Goal: Transaction & Acquisition: Purchase product/service

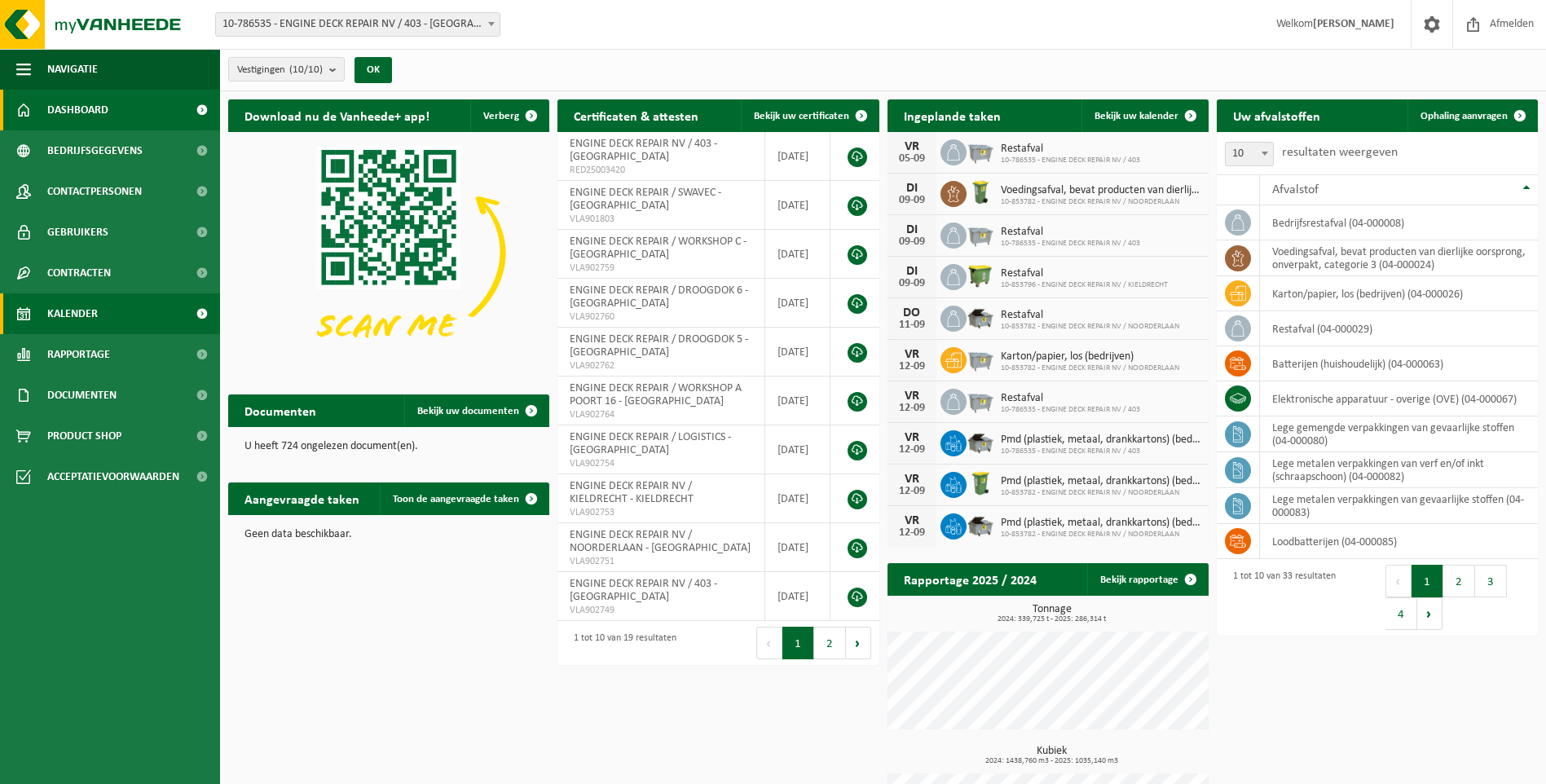
click at [86, 325] on span "Kalender" at bounding box center [73, 313] width 51 height 41
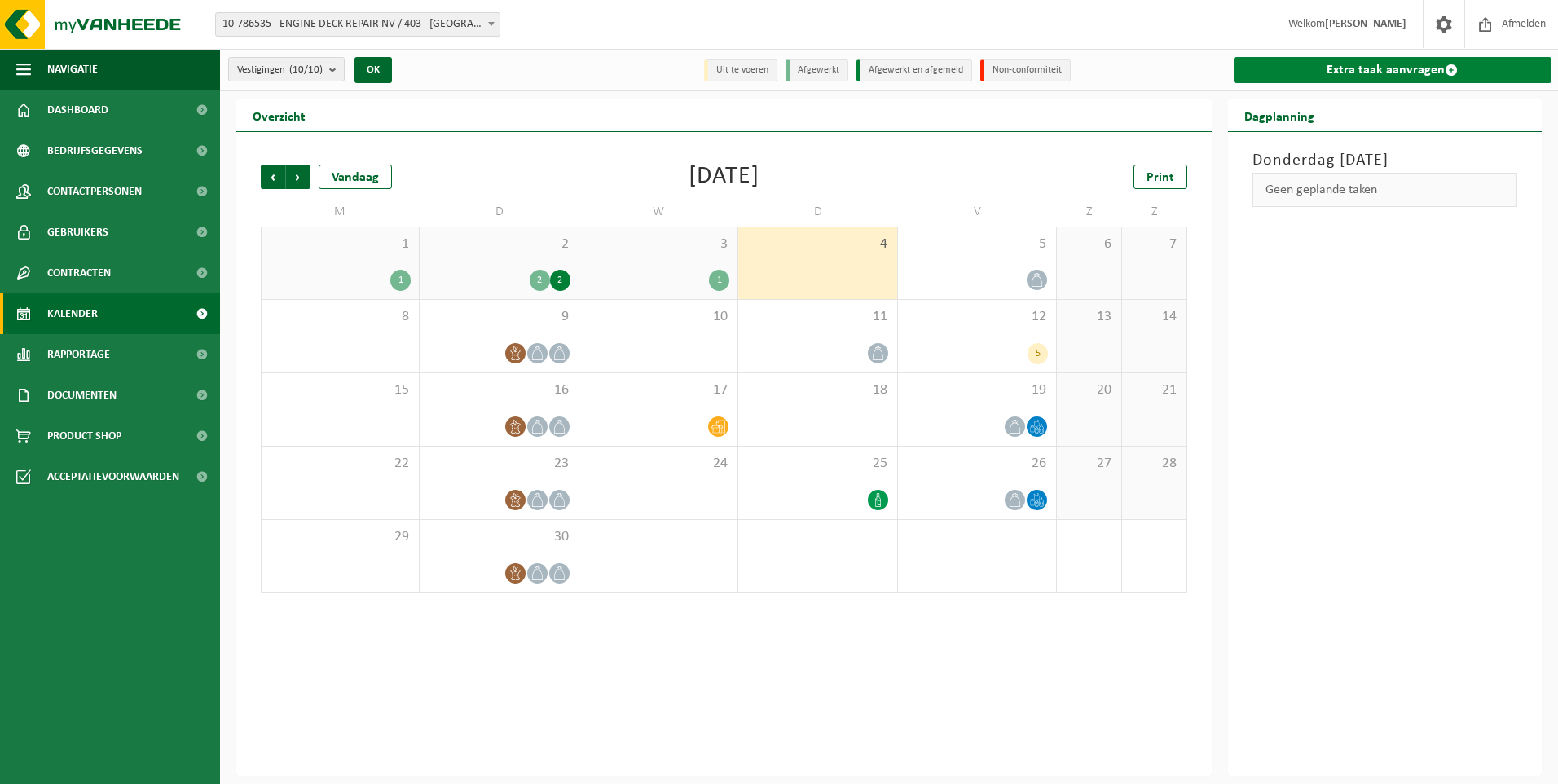
click at [1473, 68] on link "Extra taak aanvragen" at bounding box center [1392, 70] width 318 height 26
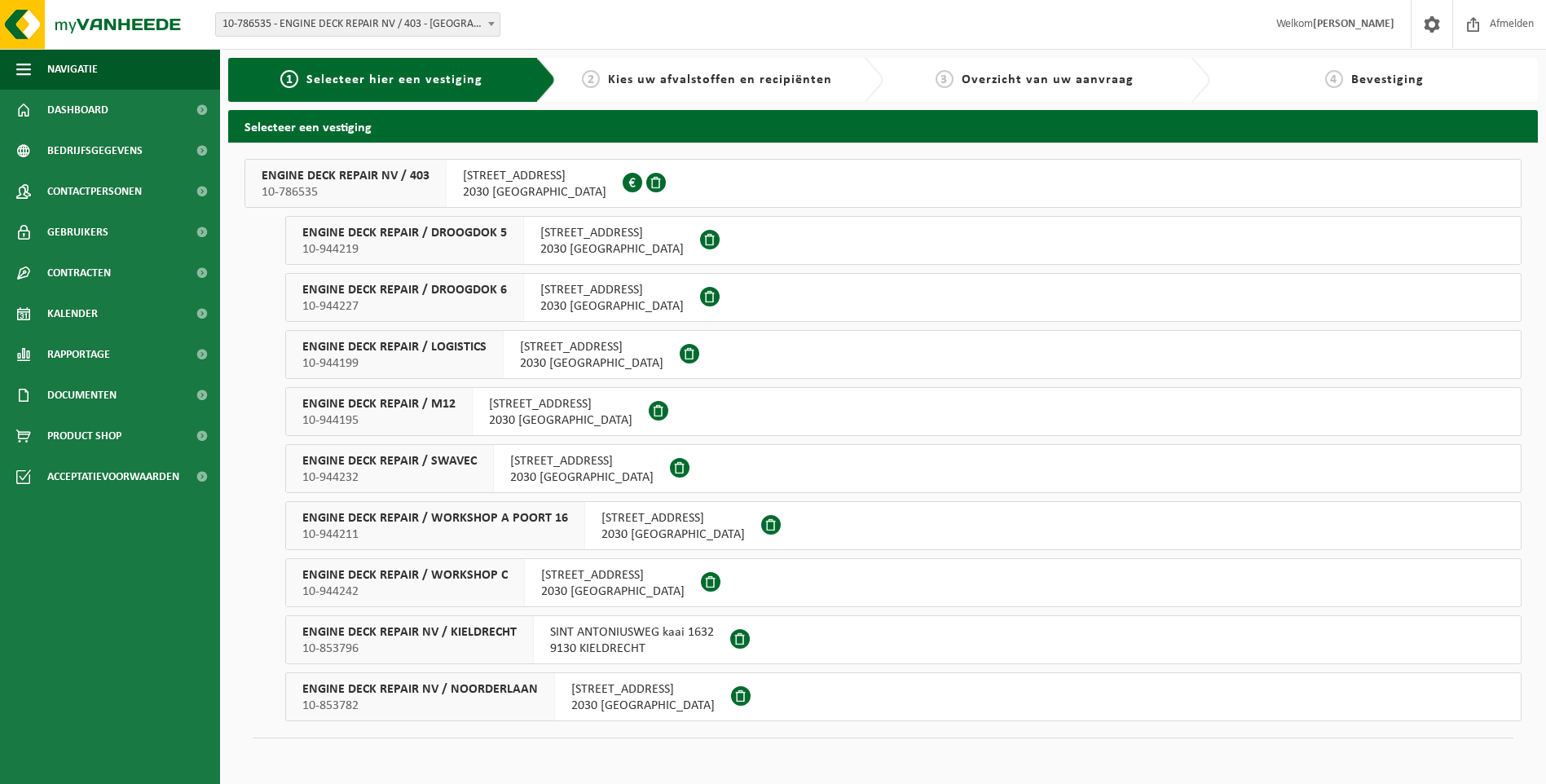
click at [471, 356] on span "10-944199" at bounding box center [394, 363] width 184 height 16
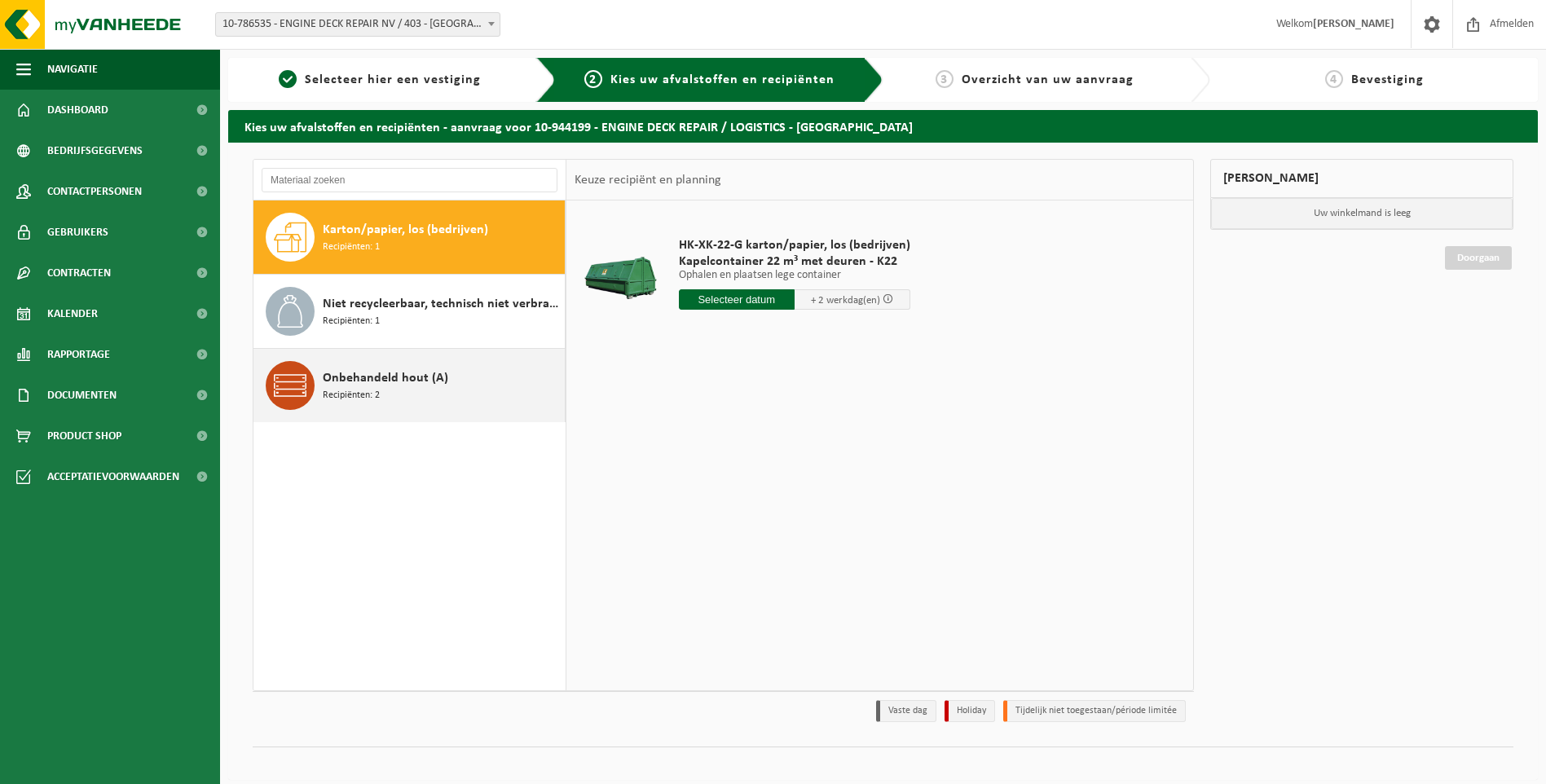
click at [382, 382] on span "Onbehandeld hout (A)" at bounding box center [386, 378] width 125 height 20
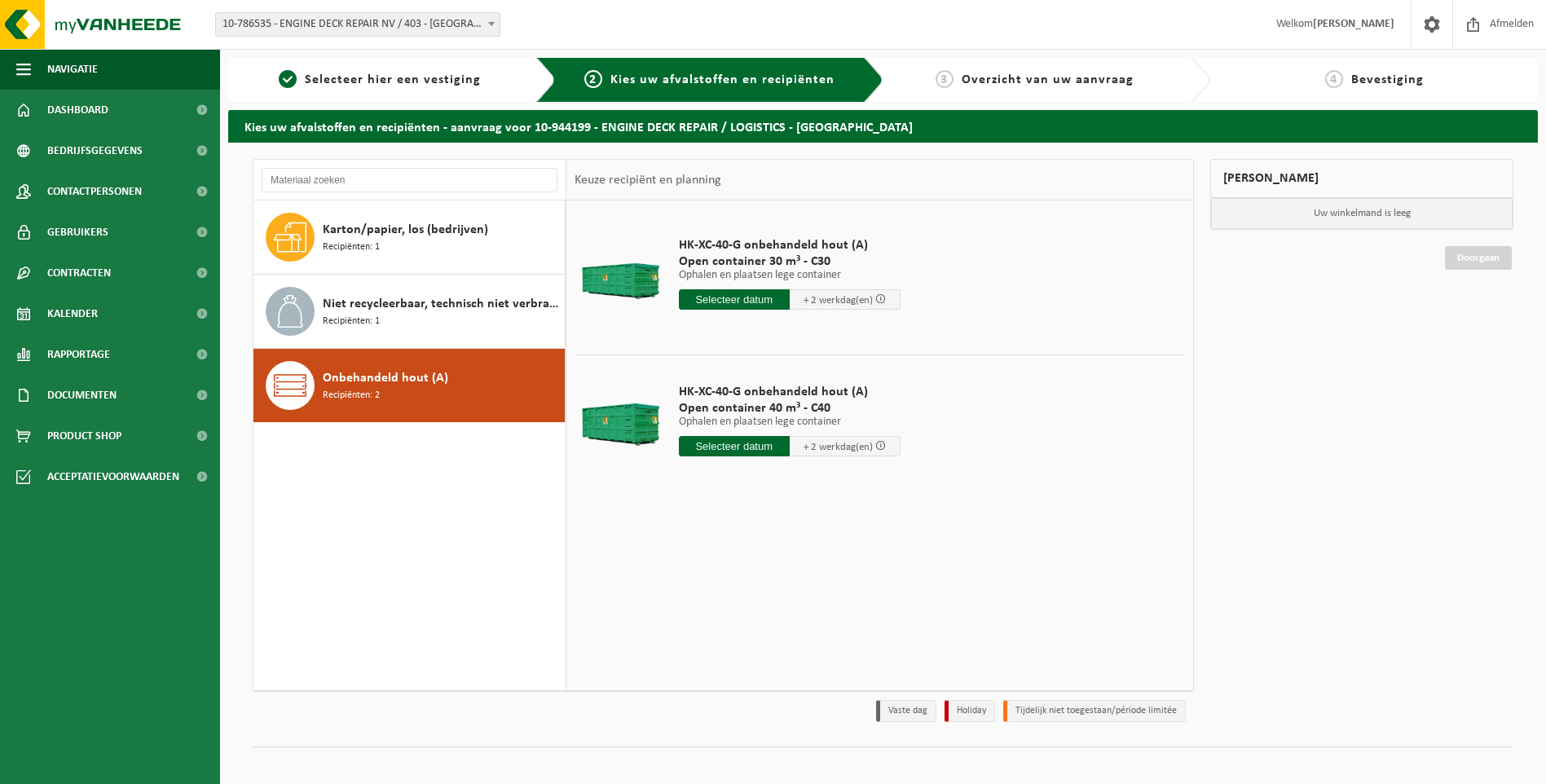
click at [769, 297] on input "text" at bounding box center [734, 299] width 110 height 21
click at [731, 456] on input "text" at bounding box center [734, 446] width 110 height 21
click at [693, 563] on div "8" at bounding box center [693, 565] width 28 height 26
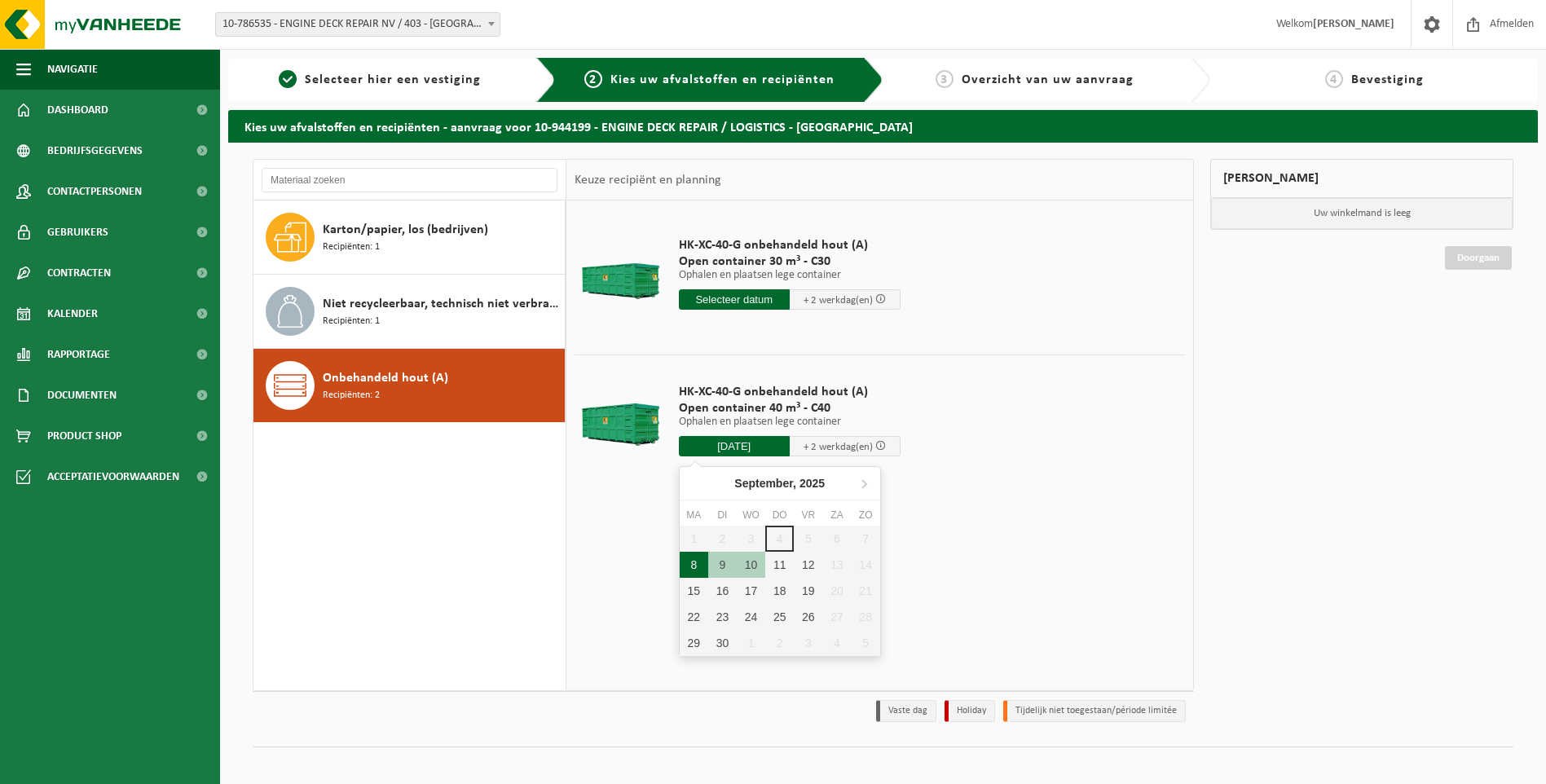
type input "Van 2025-09-08"
type input "2025-09-08"
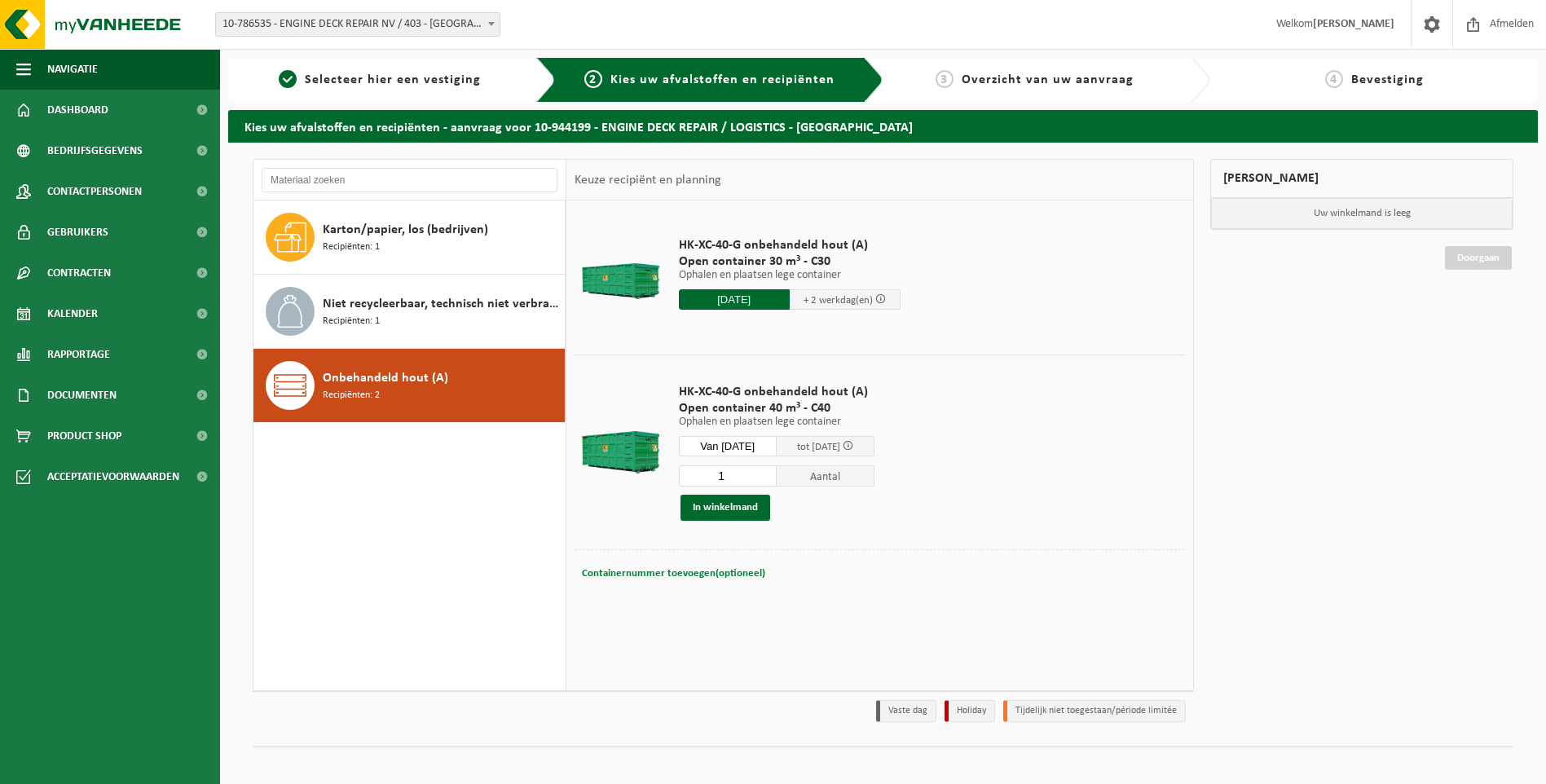
click at [661, 562] on button "Containernummer toevoegen(optioneel) Annuleren" at bounding box center [673, 573] width 186 height 22
click at [656, 570] on input "text" at bounding box center [787, 573] width 297 height 22
type input "C40.883"
click at [747, 508] on button "In winkelmand" at bounding box center [725, 508] width 90 height 26
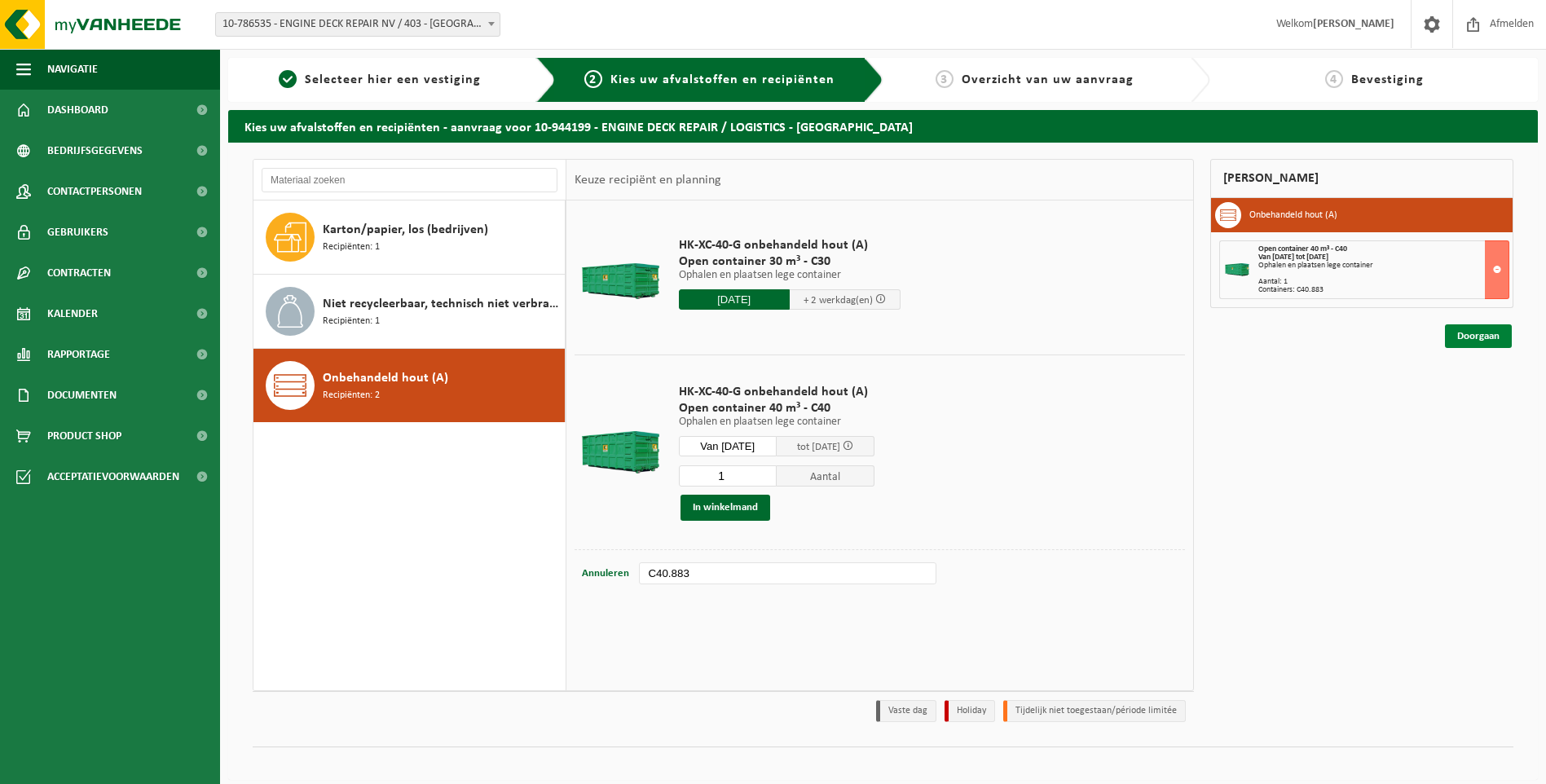
click at [1495, 337] on link "Doorgaan" at bounding box center [1478, 336] width 66 height 23
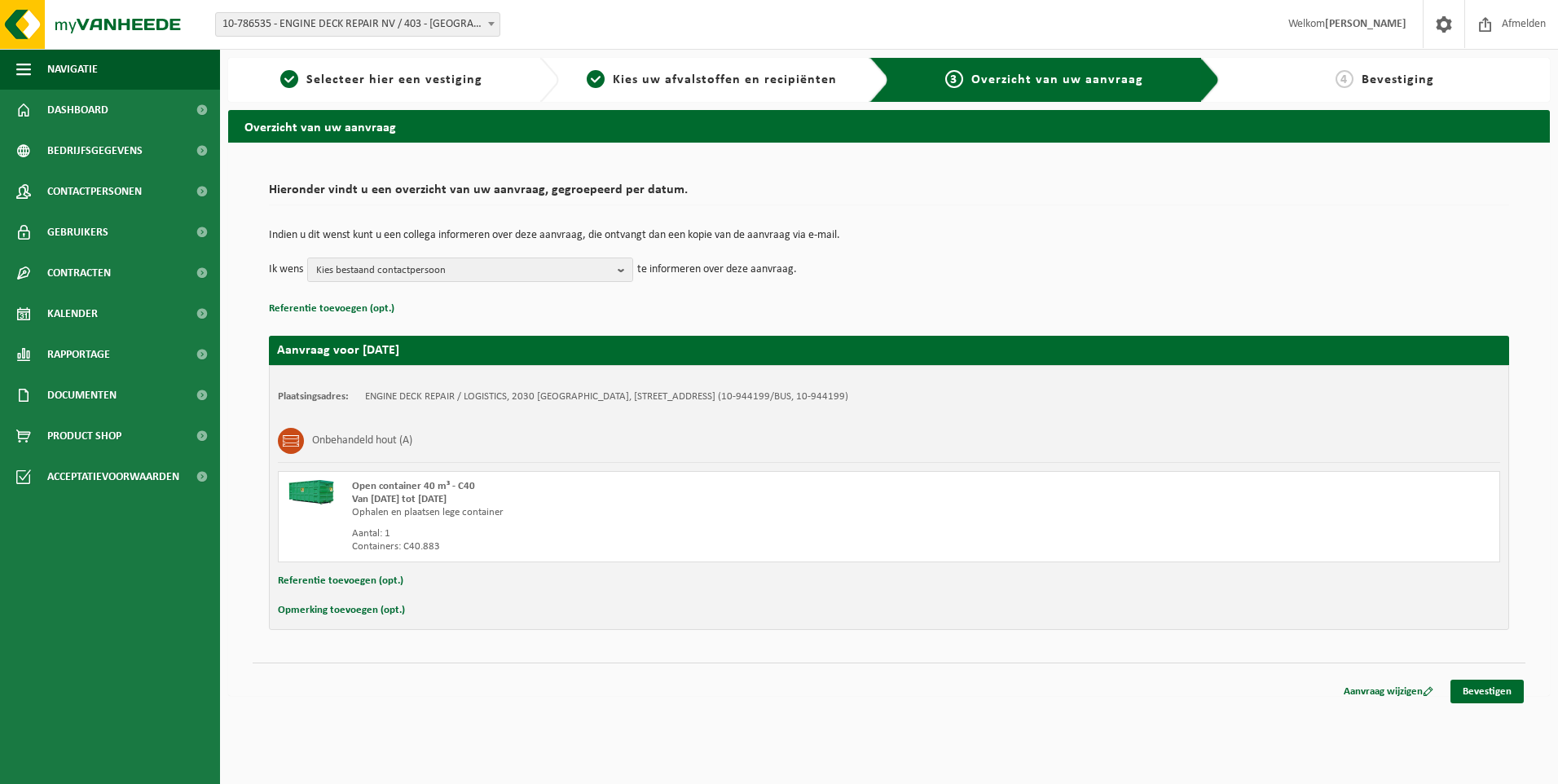
click at [531, 256] on td "Indien u dit wenst kunt u een collega informeren over deze aanvraag, die ontvan…" at bounding box center [888, 244] width 1240 height 28
click at [521, 273] on span "Kies bestaand contactpersoon" at bounding box center [463, 270] width 295 height 24
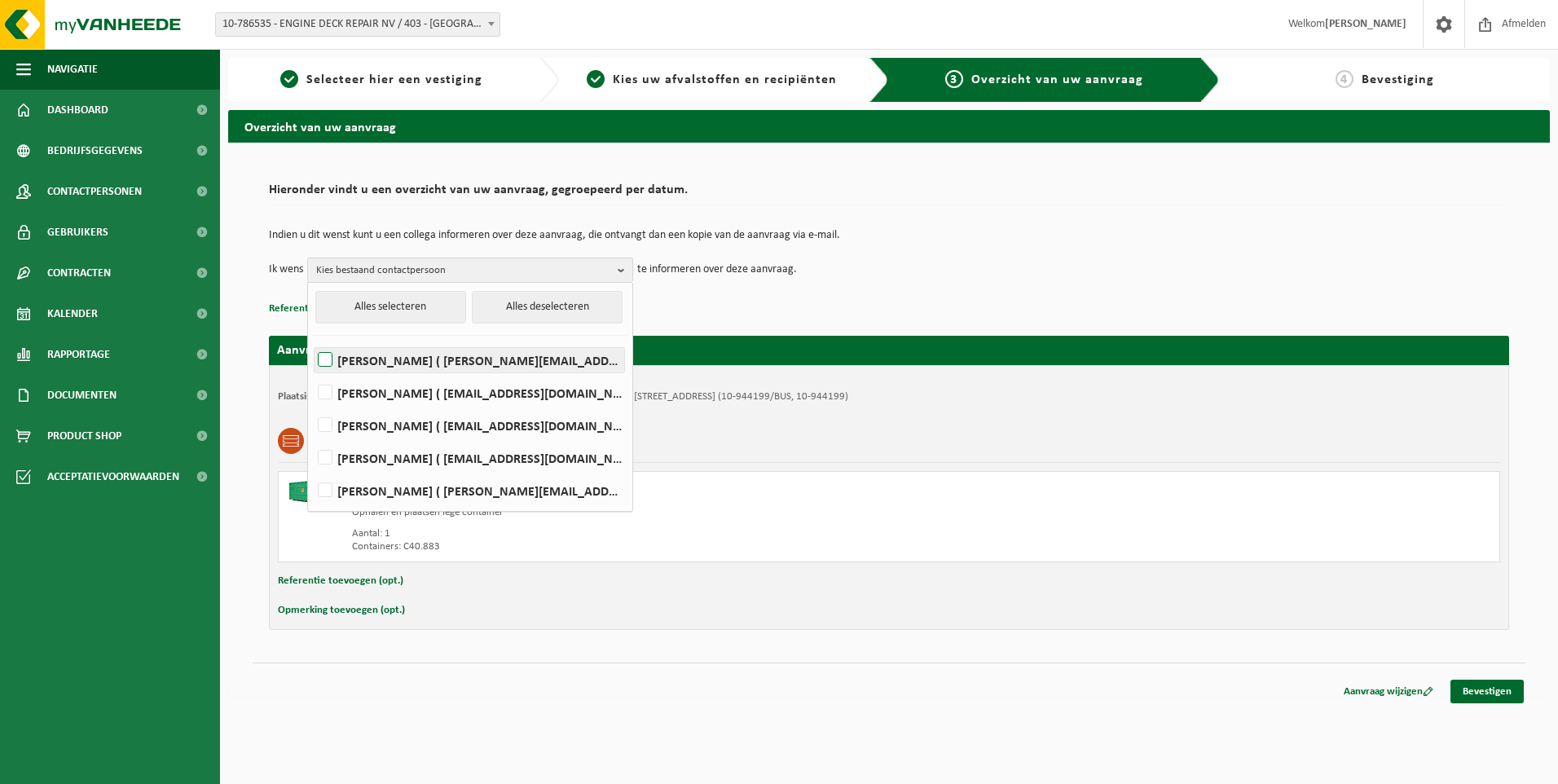
click at [371, 359] on label "Elizabeth Evans ( elizabeth.evans@edr-antwerp.eu )" at bounding box center [469, 360] width 310 height 24
click at [313, 340] on input "Elizabeth Evans ( elizabeth.evans@edr-antwerp.eu )" at bounding box center [312, 339] width 1 height 1
checkbox input "true"
click at [369, 387] on label "LIEVEN GILLIS ( lieven@consultes.be )" at bounding box center [469, 393] width 310 height 24
click at [313, 372] on input "LIEVEN GILLIS ( lieven@consultes.be )" at bounding box center [312, 371] width 1 height 1
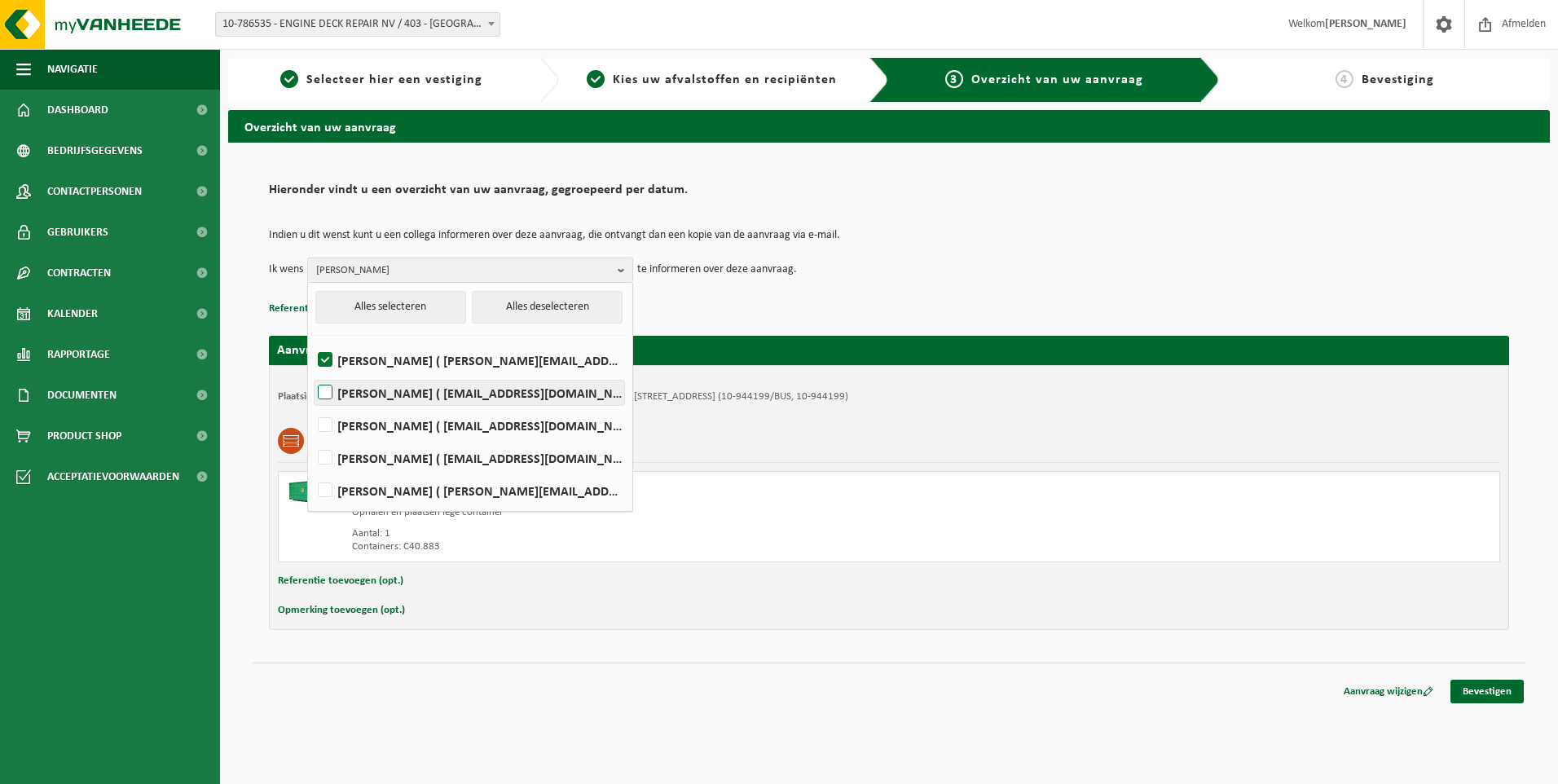
checkbox input "true"
click at [376, 426] on label "FRÉDÉRIC LYTENS ( flytens@edr-antwerp.eu )" at bounding box center [469, 425] width 310 height 24
click at [313, 405] on input "FRÉDÉRIC LYTENS ( flytens@edr-antwerp.eu )" at bounding box center [312, 404] width 1 height 1
checkbox input "true"
click at [924, 284] on div "Indien u dit wenst kunt u een collega informeren over deze aanvraag, die ontvan…" at bounding box center [888, 255] width 1240 height 85
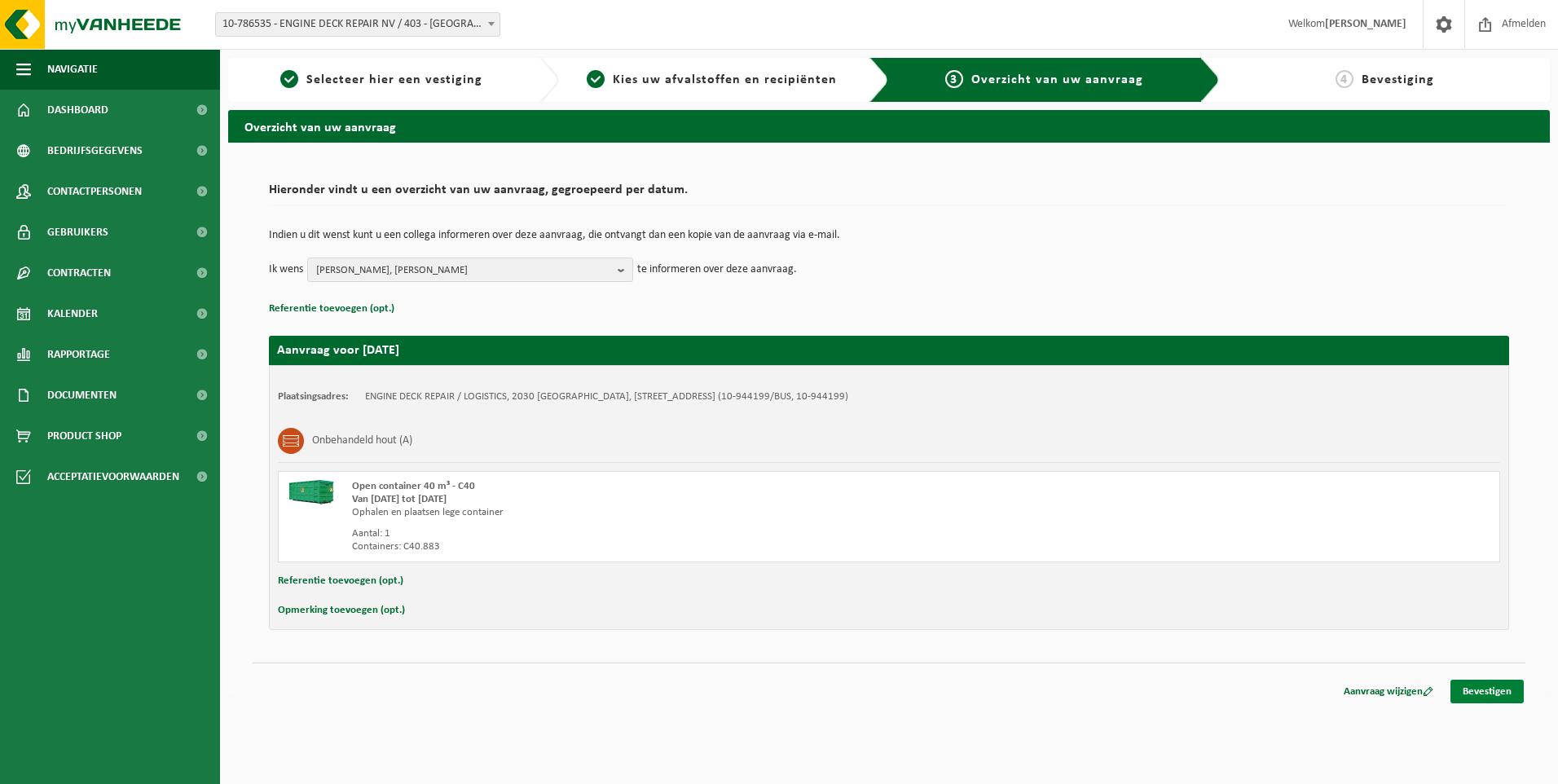
click at [1471, 682] on link "Bevestigen" at bounding box center [1487, 690] width 73 height 23
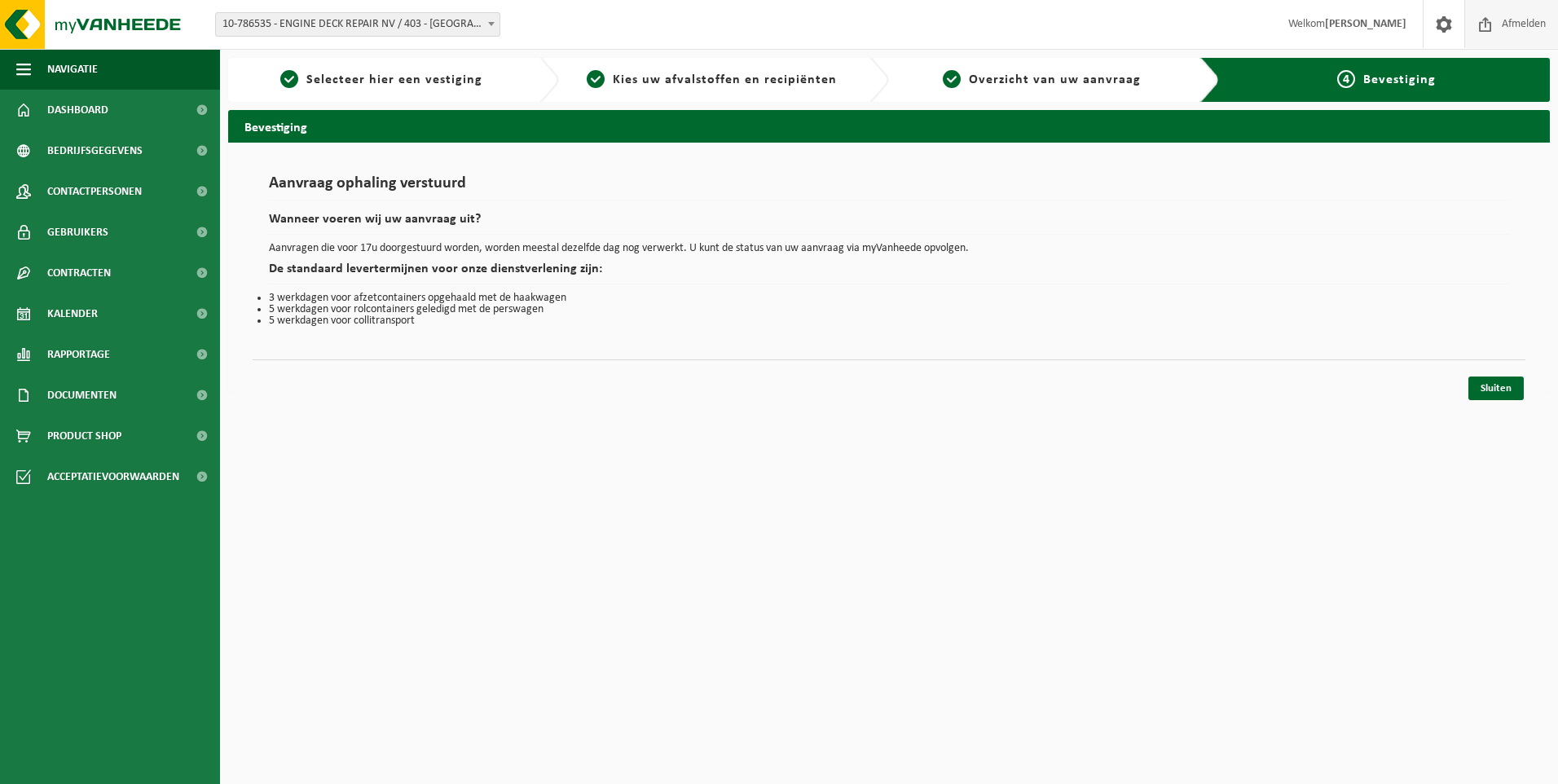
click at [1513, 28] on span "Afmelden" at bounding box center [1524, 23] width 52 height 48
